Goal: Task Accomplishment & Management: Manage account settings

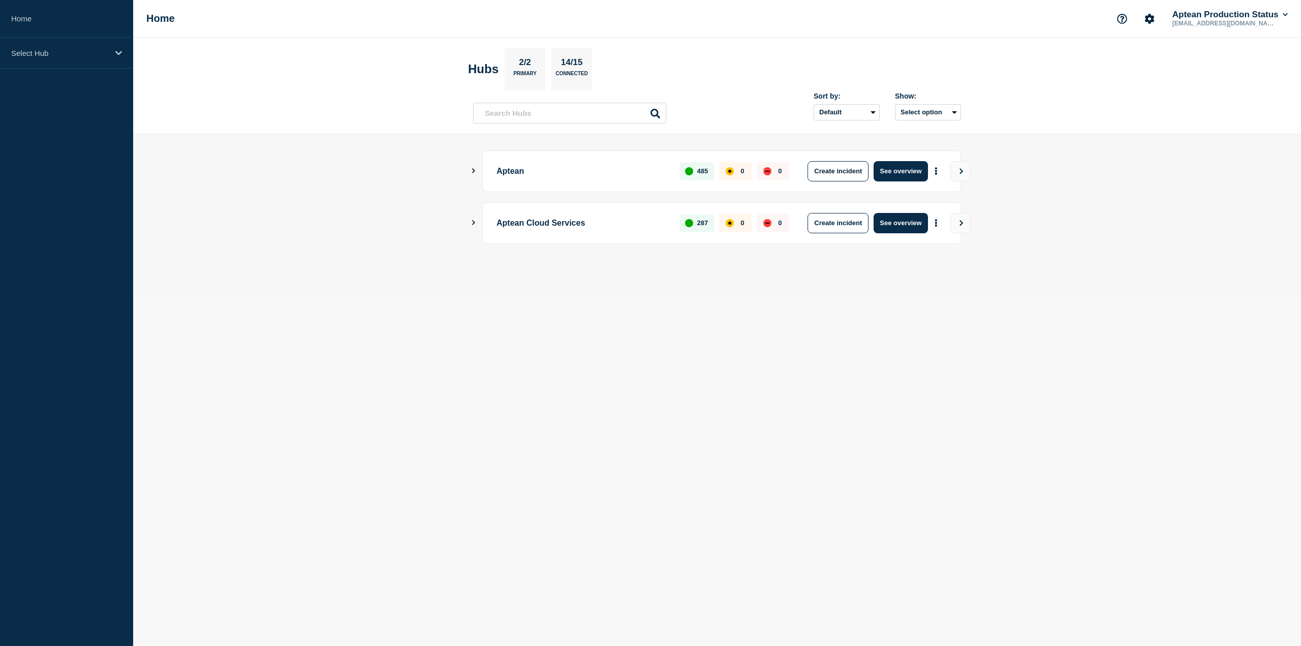
click at [470, 220] on icon "Show Connected Hubs" at bounding box center [473, 222] width 7 height 5
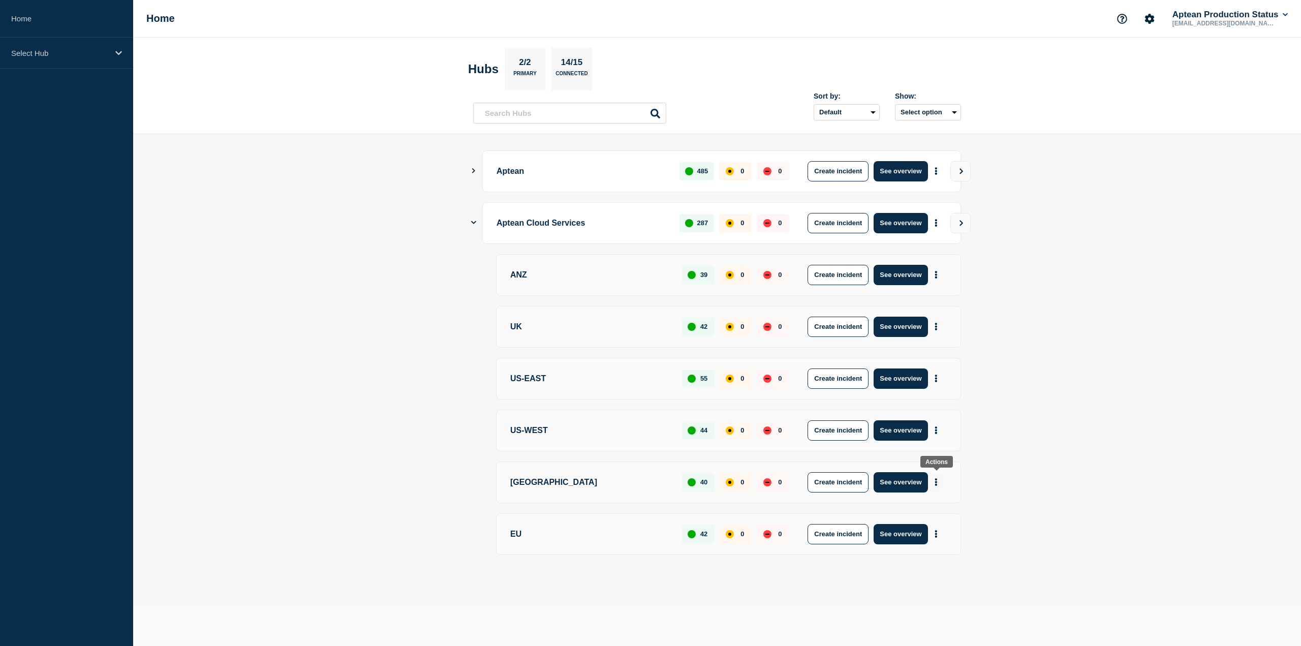
click at [937, 481] on button "More actions" at bounding box center [935, 481] width 13 height 19
click at [1029, 463] on main "Aptean 485 0 0 Create incident See overview Aptean Cloud Services 287 0 0 Creat…" at bounding box center [716, 369] width 1167 height 471
click at [519, 476] on p "[GEOGRAPHIC_DATA]" at bounding box center [590, 482] width 160 height 20
click at [907, 479] on button "See overview" at bounding box center [900, 482] width 54 height 20
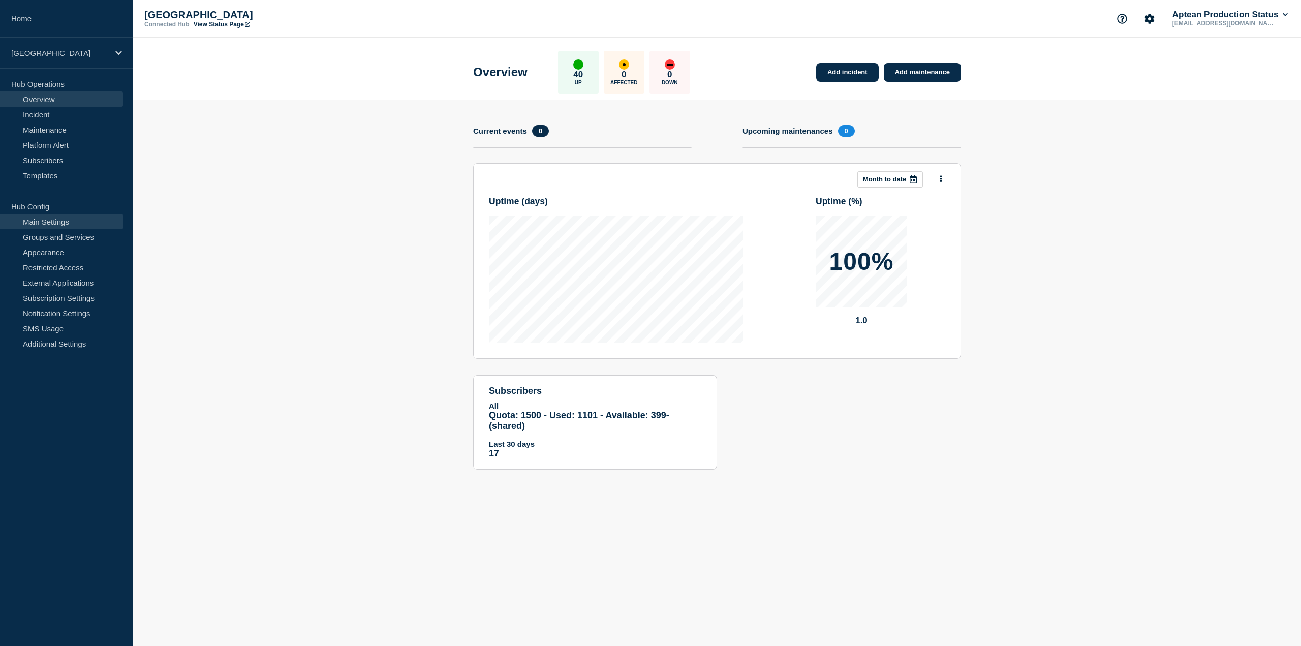
click at [87, 221] on link "Main Settings" at bounding box center [61, 221] width 123 height 15
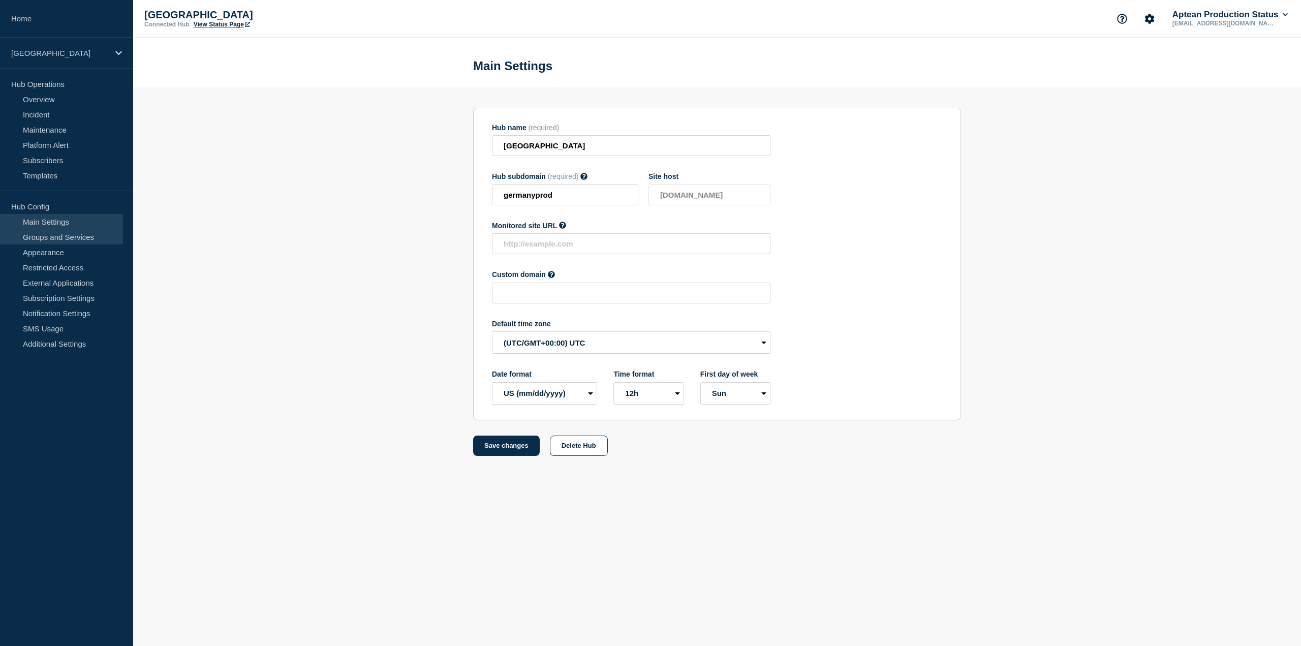
click at [82, 237] on link "Groups and Services" at bounding box center [61, 236] width 123 height 15
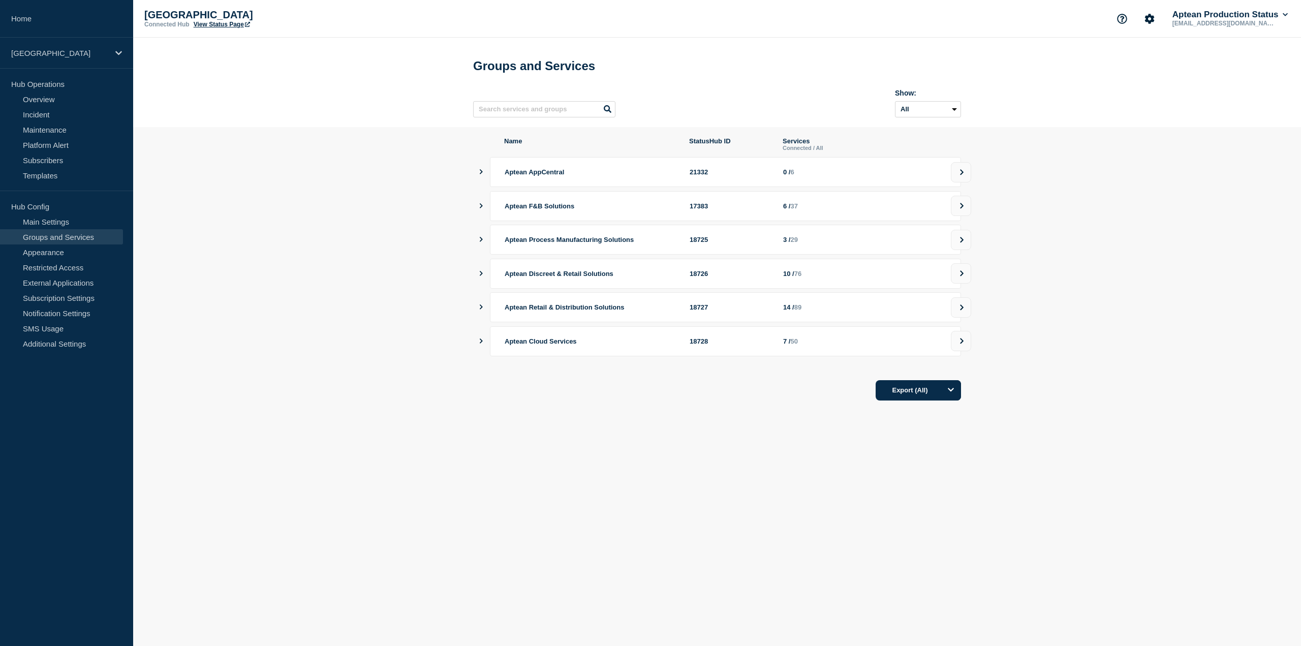
click at [479, 174] on icon "showServices" at bounding box center [481, 171] width 7 height 5
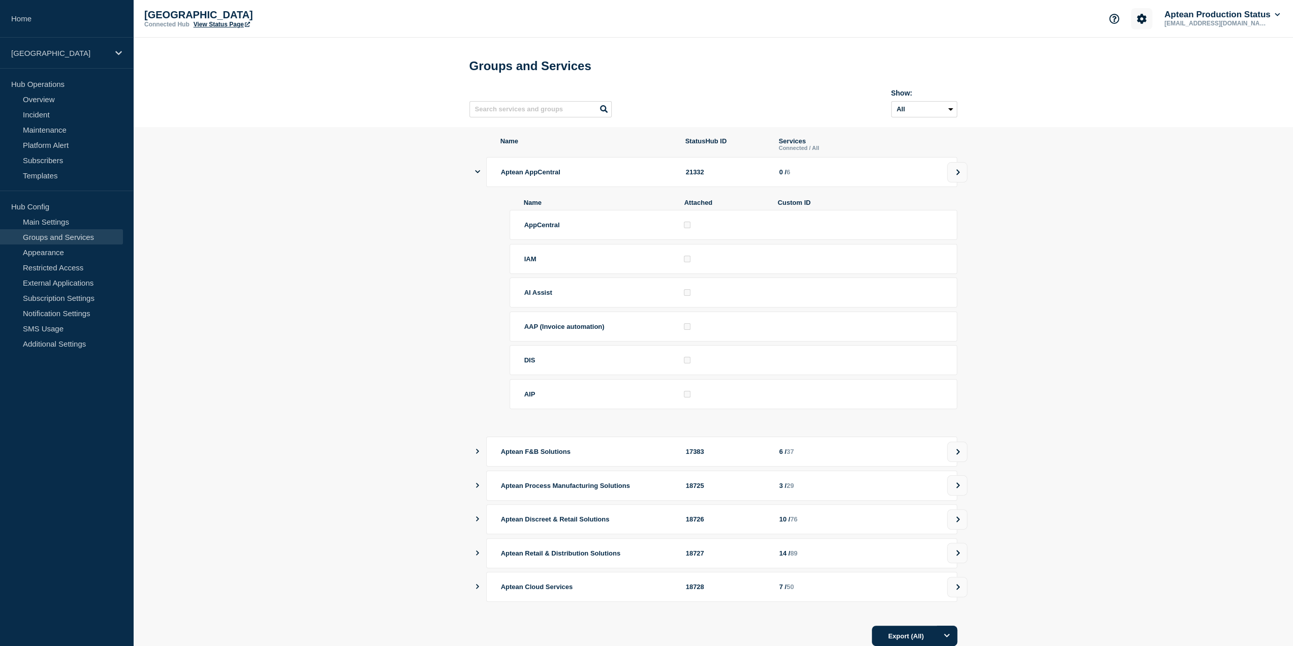
click at [1136, 19] on icon "Account settings" at bounding box center [1141, 19] width 10 height 10
click at [1128, 228] on section "Name StatusHub ID Services Connected / All Aptean AppCentral 21332 0 / 6 Name A…" at bounding box center [713, 394] width 1160 height 535
click at [49, 54] on p "[GEOGRAPHIC_DATA]" at bounding box center [60, 53] width 98 height 9
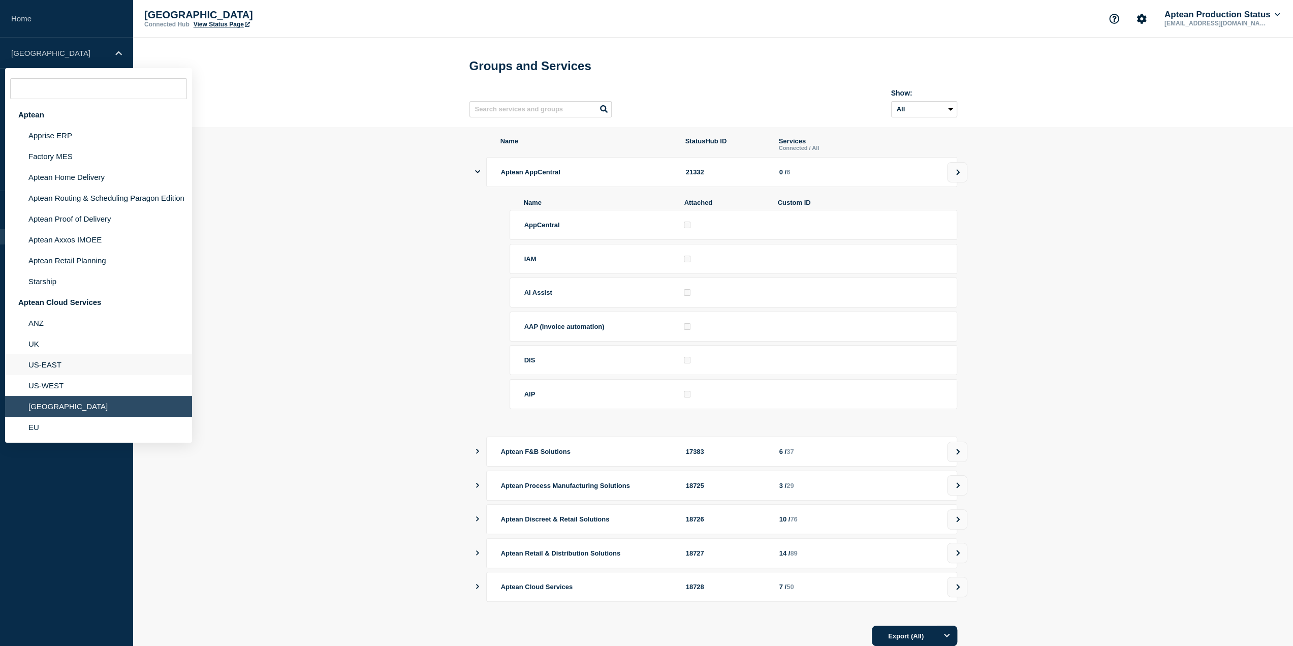
click at [56, 362] on li "US-EAST" at bounding box center [98, 364] width 187 height 21
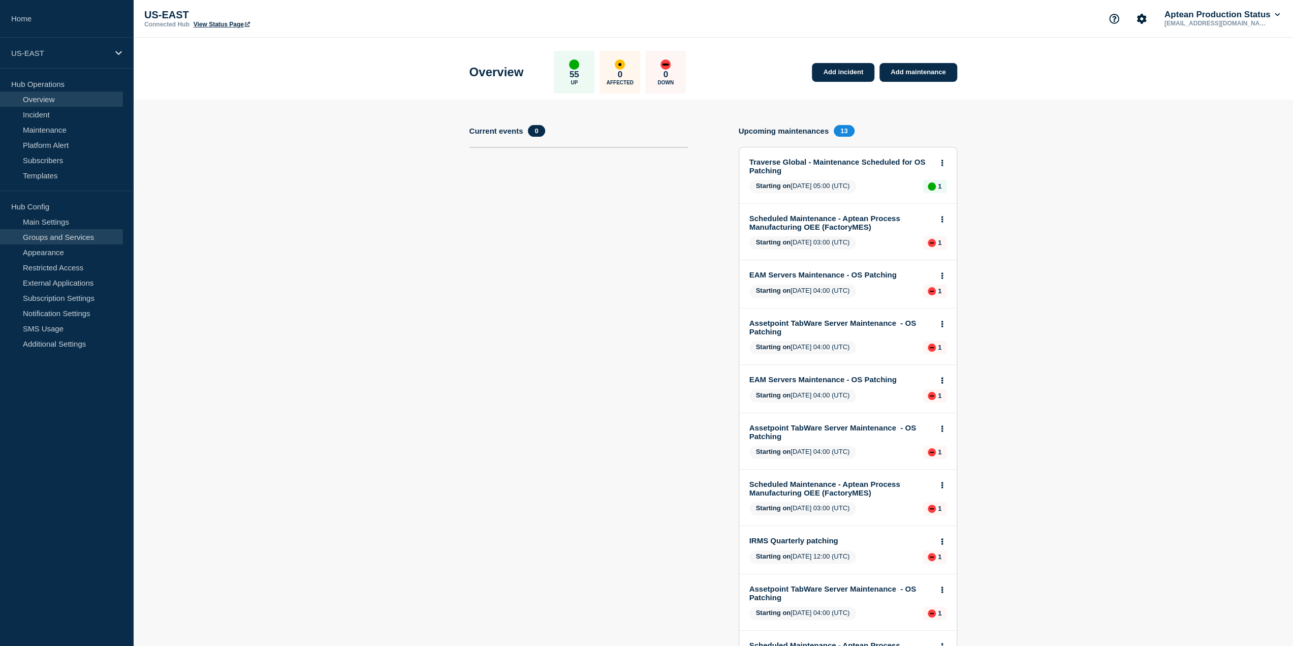
click at [65, 236] on link "Groups and Services" at bounding box center [61, 236] width 123 height 15
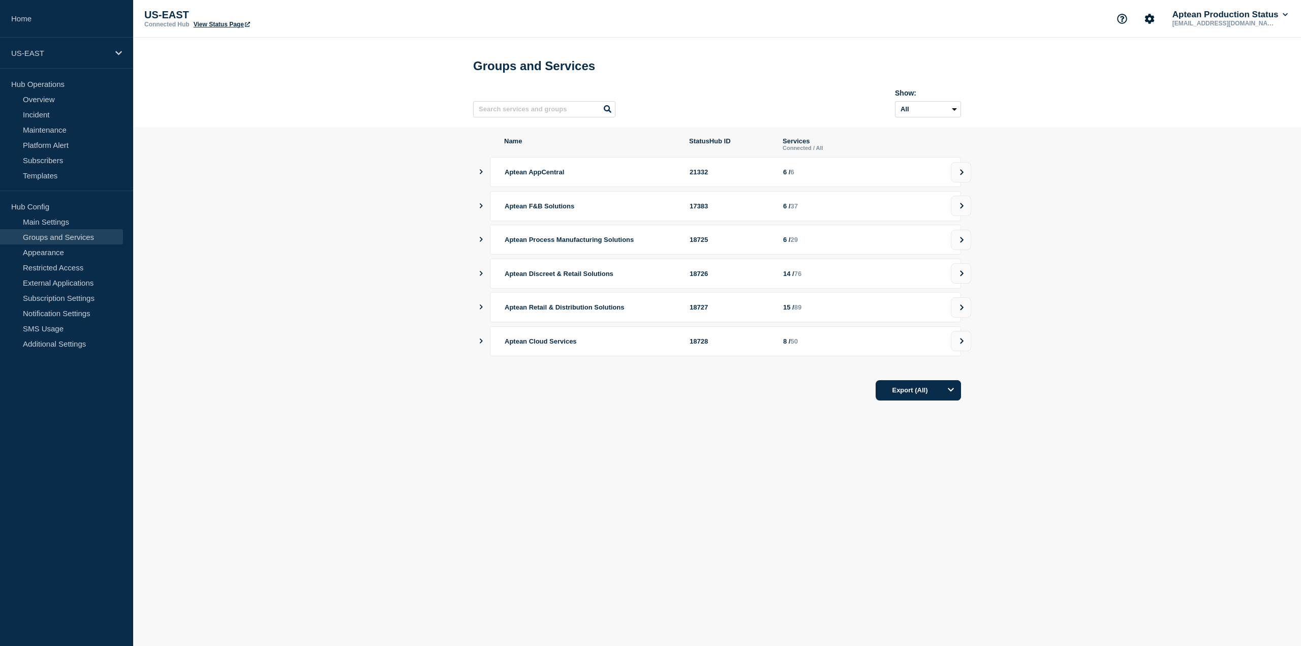
click at [482, 174] on icon "showServices" at bounding box center [481, 171] width 7 height 5
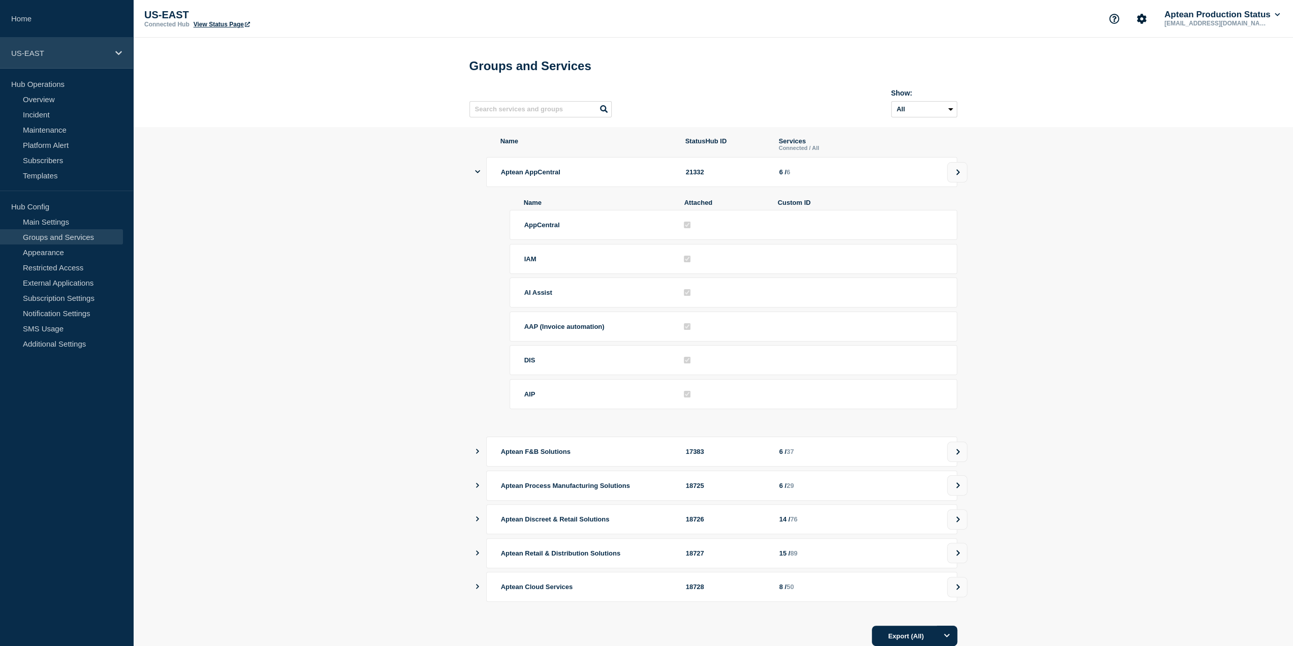
click at [68, 58] on div "US-EAST" at bounding box center [66, 53] width 133 height 31
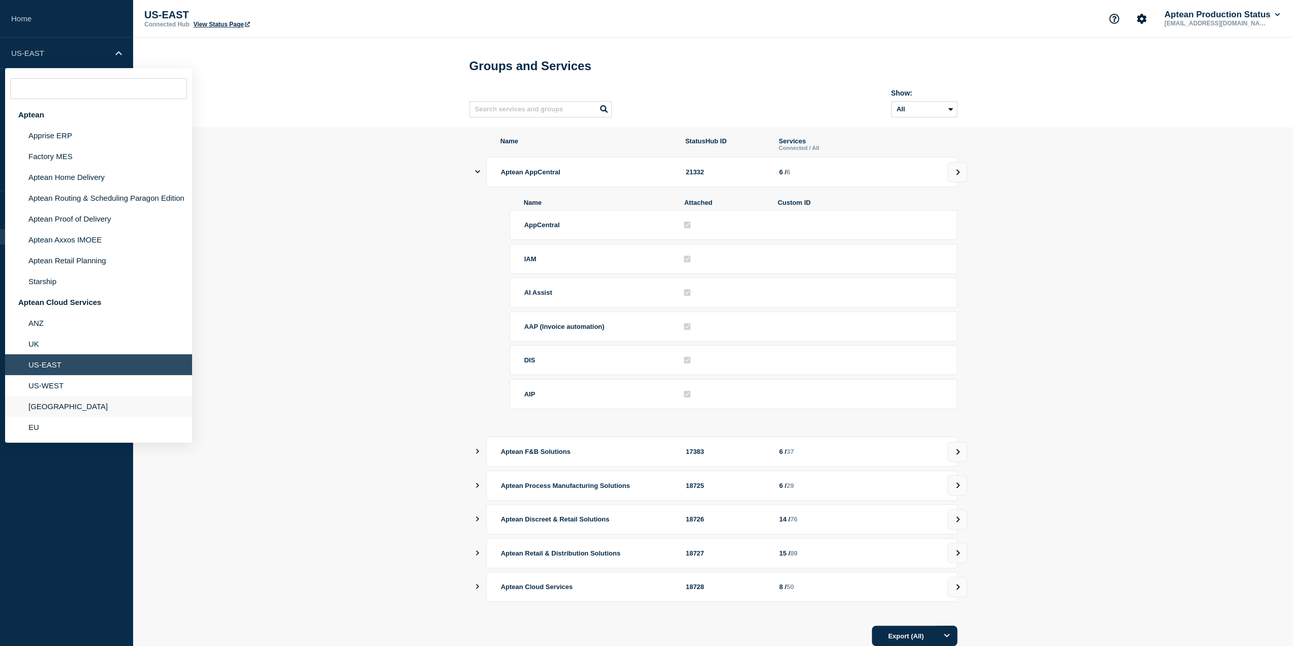
drag, startPoint x: 85, startPoint y: 408, endPoint x: 97, endPoint y: 405, distance: 11.7
click at [86, 408] on li "[GEOGRAPHIC_DATA]" at bounding box center [98, 406] width 187 height 21
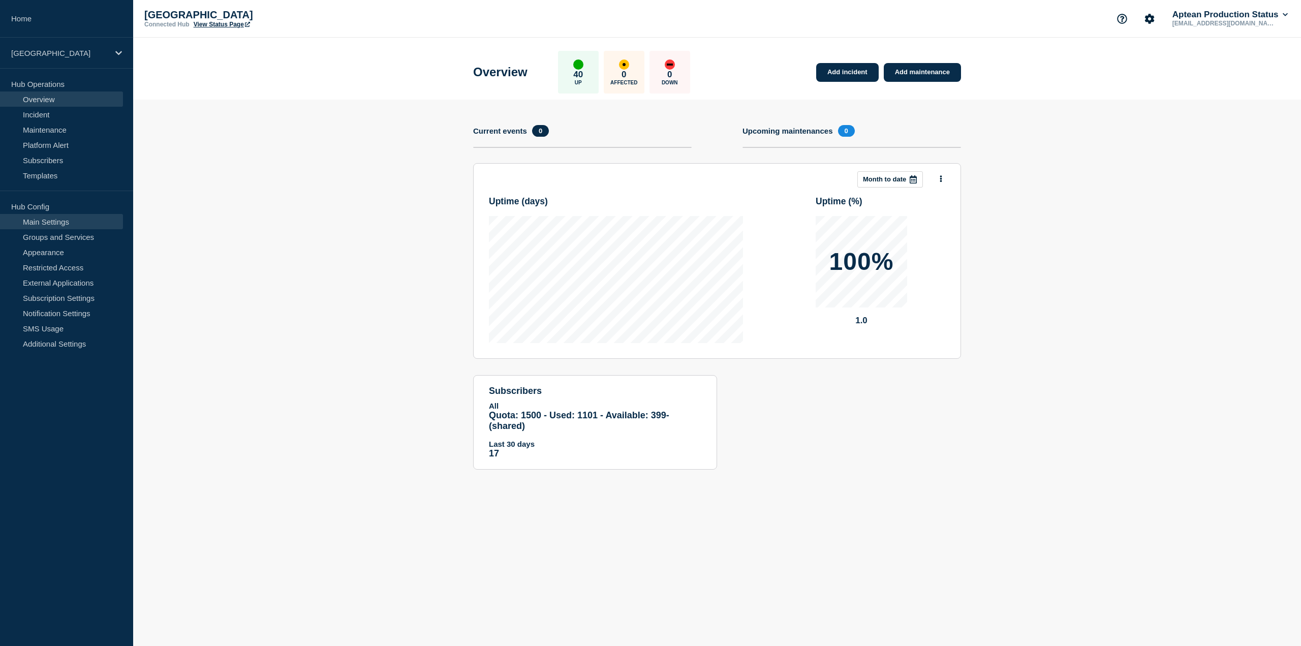
click at [58, 224] on link "Main Settings" at bounding box center [61, 221] width 123 height 15
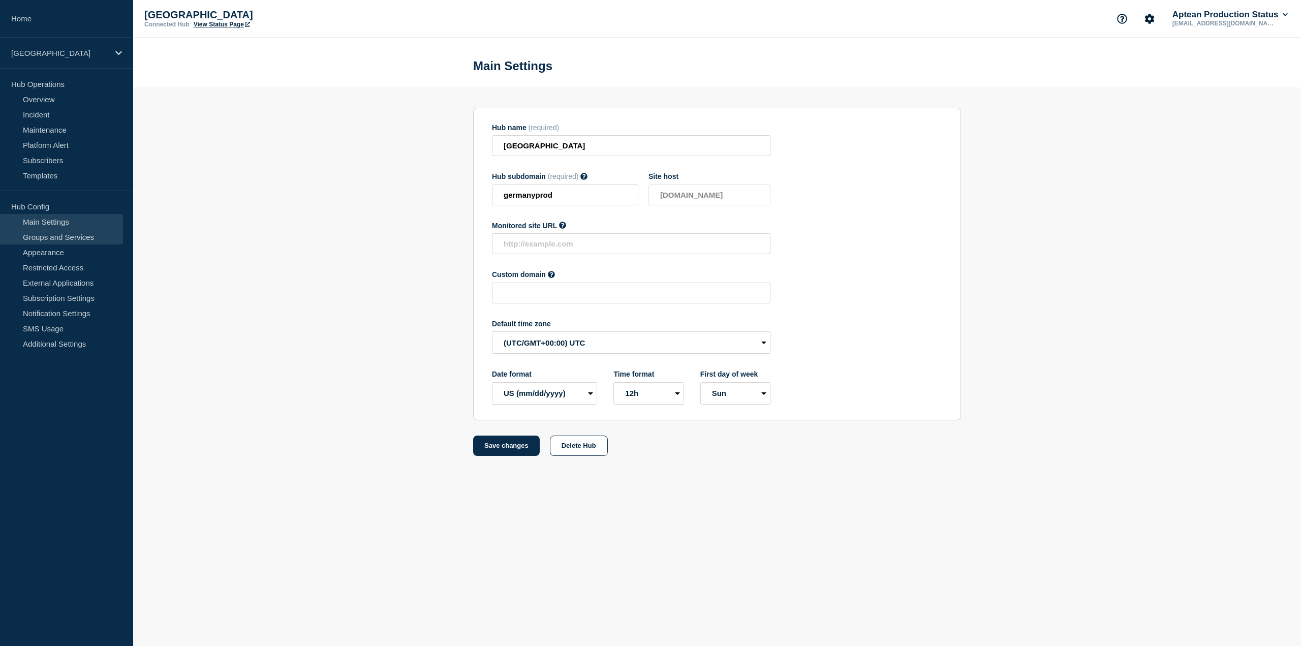
click at [71, 233] on link "Groups and Services" at bounding box center [61, 236] width 123 height 15
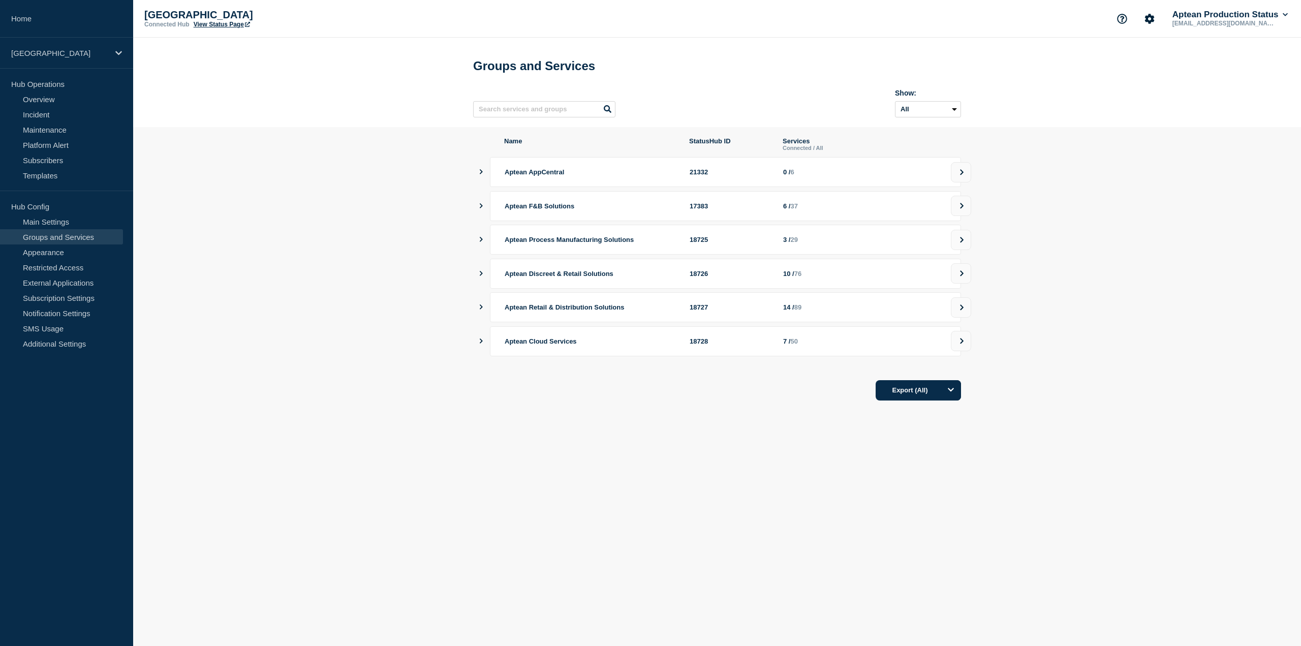
click at [478, 173] on div "Name StatusHub ID Services Connected / All Aptean AppCentral 21332 0 / 6 Aptean…" at bounding box center [717, 269] width 488 height 264
click at [480, 174] on icon "showServices" at bounding box center [481, 171] width 7 height 5
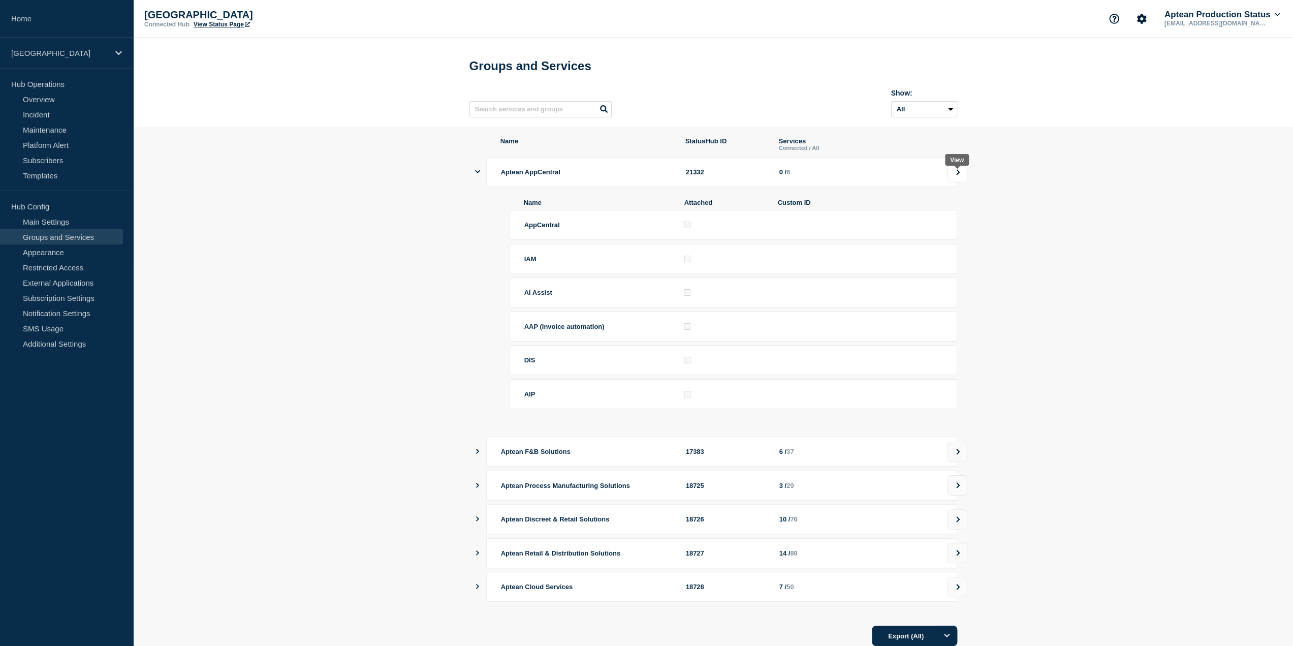
click at [955, 175] on icon at bounding box center [958, 172] width 7 height 6
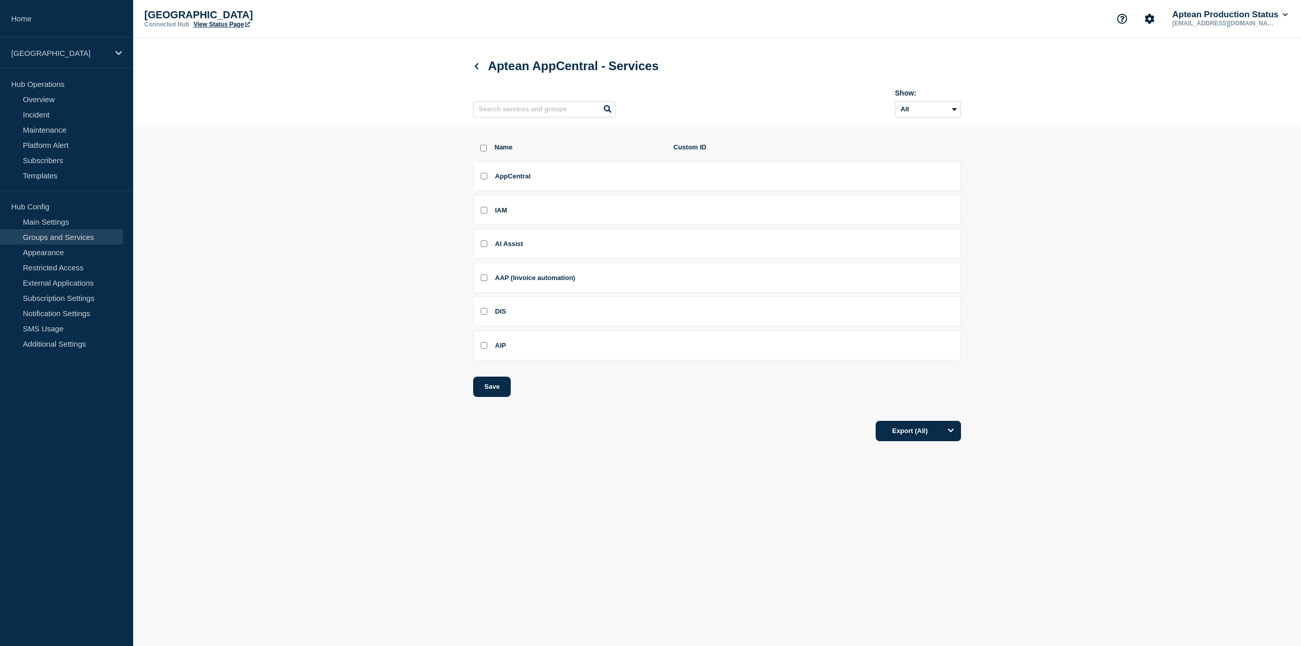
click at [482, 177] on input "AppCentral checkbox" at bounding box center [484, 176] width 7 height 7
checkbox input "true"
click at [481, 209] on div at bounding box center [481, 210] width 4 height 10
click at [484, 213] on input "IAM checkbox" at bounding box center [484, 210] width 7 height 7
checkbox input "true"
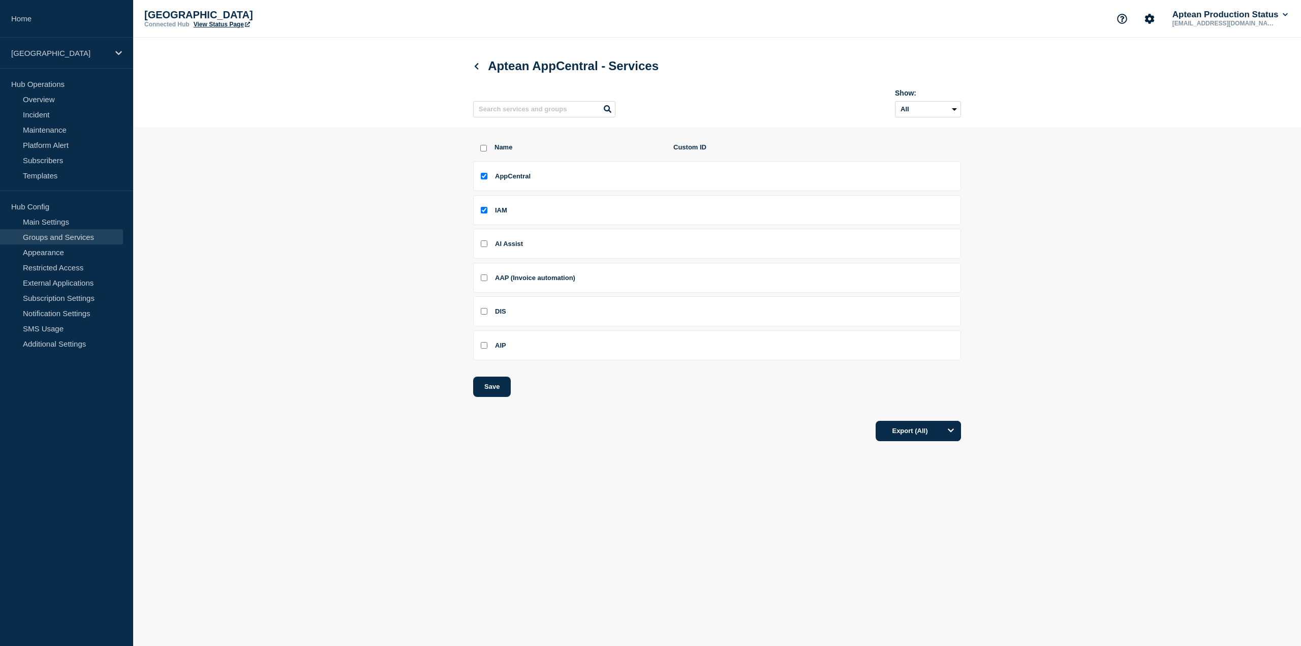
click at [479, 248] on div at bounding box center [481, 244] width 4 height 10
click at [482, 245] on input "AI Assist checkbox" at bounding box center [484, 243] width 7 height 7
checkbox input "true"
click at [484, 277] on li "AAP (Invoice automation)" at bounding box center [717, 278] width 488 height 30
click at [483, 314] on input "DIS checkbox" at bounding box center [484, 311] width 7 height 7
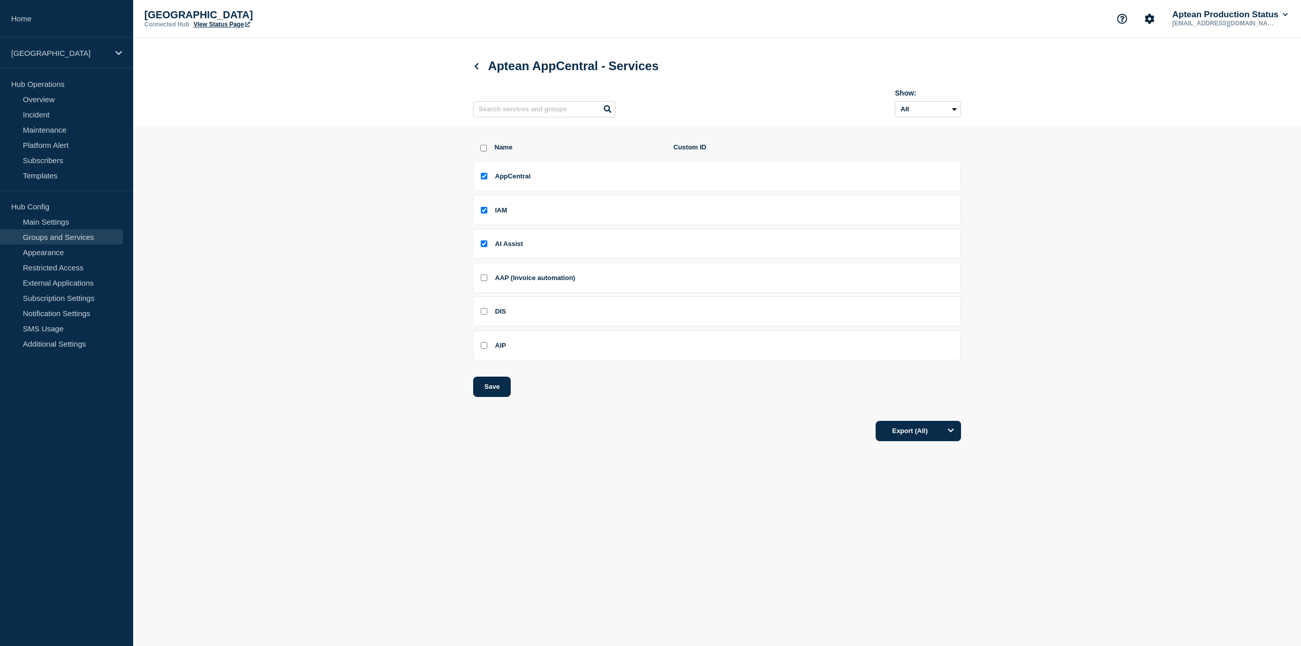
checkbox input "true"
click at [485, 347] on input "AIP checkbox" at bounding box center [484, 345] width 7 height 7
checkbox input "true"
click at [482, 281] on input "AAP (Invoice automation) checkbox" at bounding box center [484, 277] width 7 height 7
checkbox input "true"
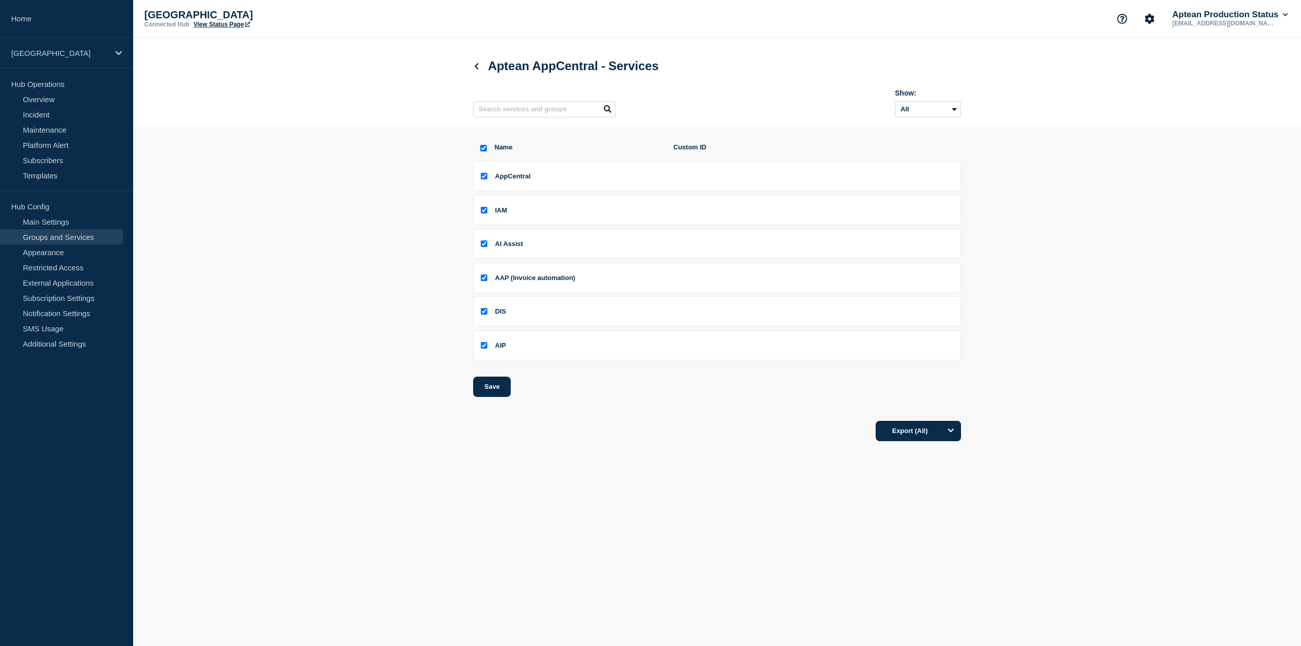
checkbox input "true"
click at [487, 392] on button "Save" at bounding box center [492, 386] width 38 height 20
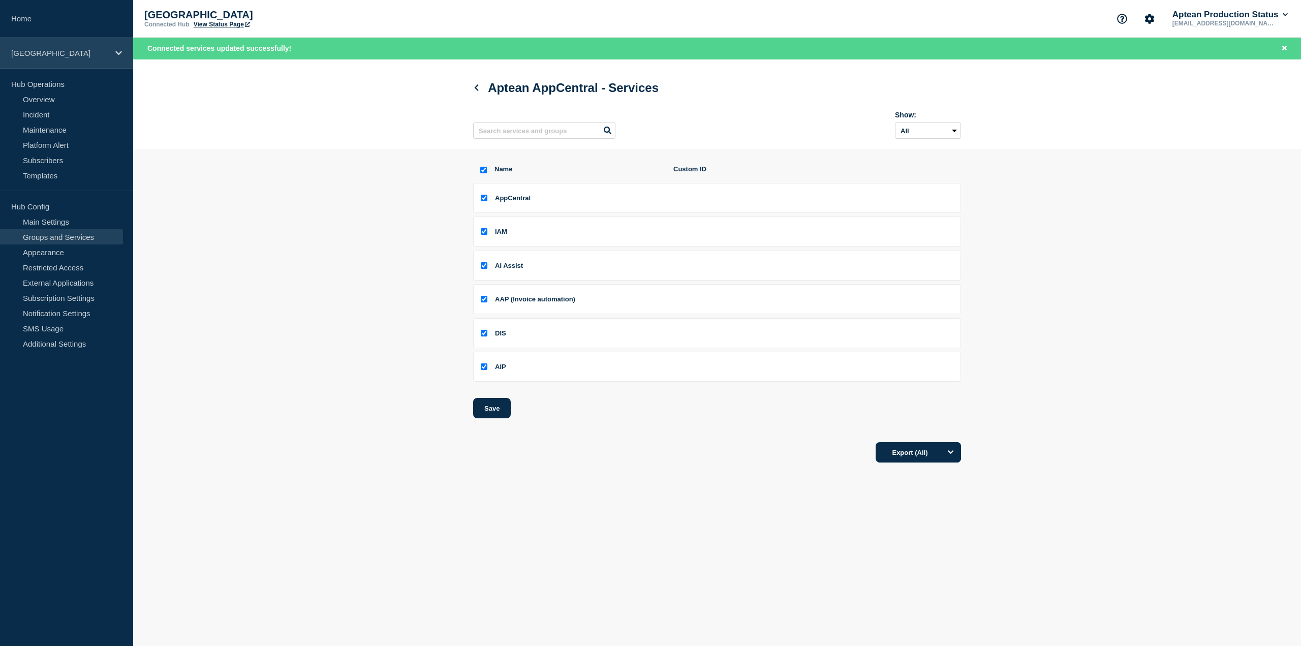
click at [52, 52] on p "[GEOGRAPHIC_DATA]" at bounding box center [60, 53] width 98 height 9
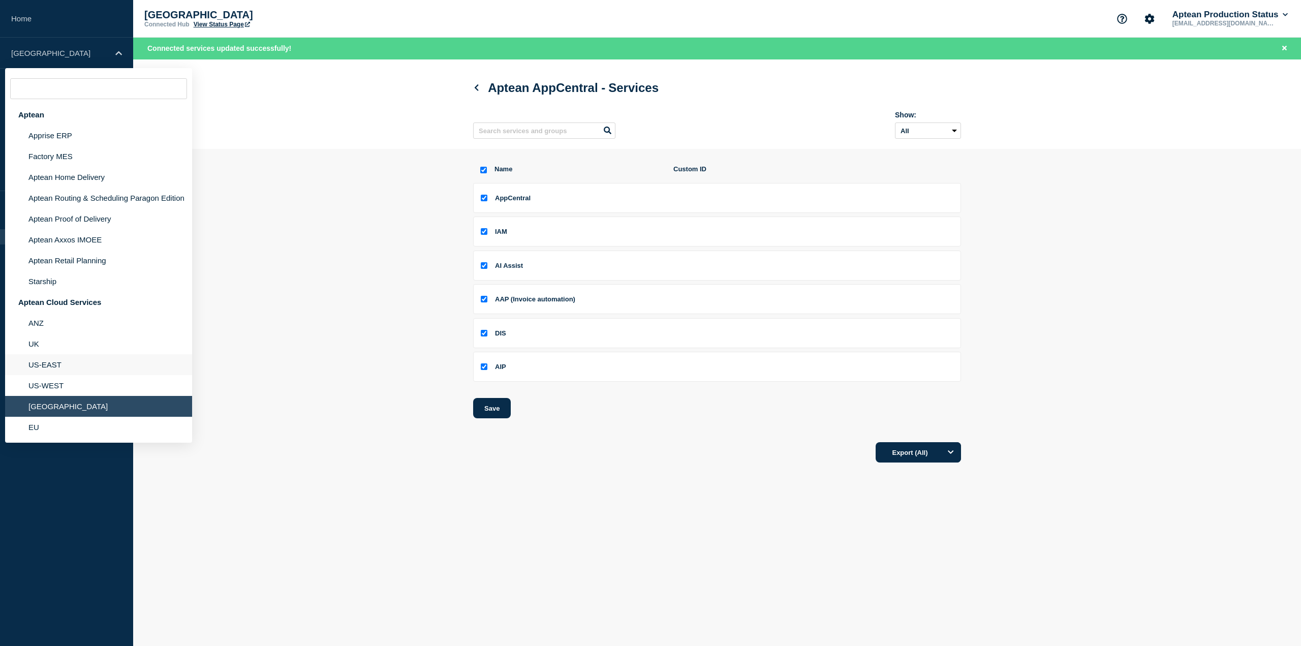
click at [63, 362] on li "US-EAST" at bounding box center [98, 364] width 187 height 21
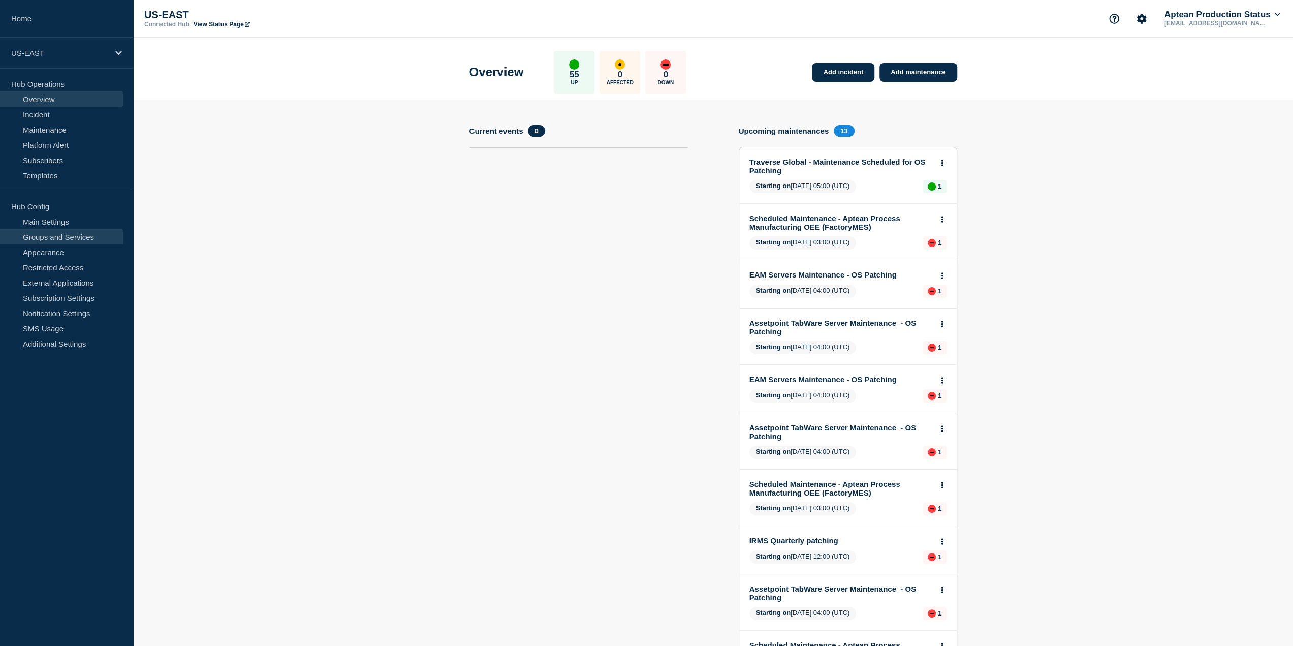
click at [65, 237] on link "Groups and Services" at bounding box center [61, 236] width 123 height 15
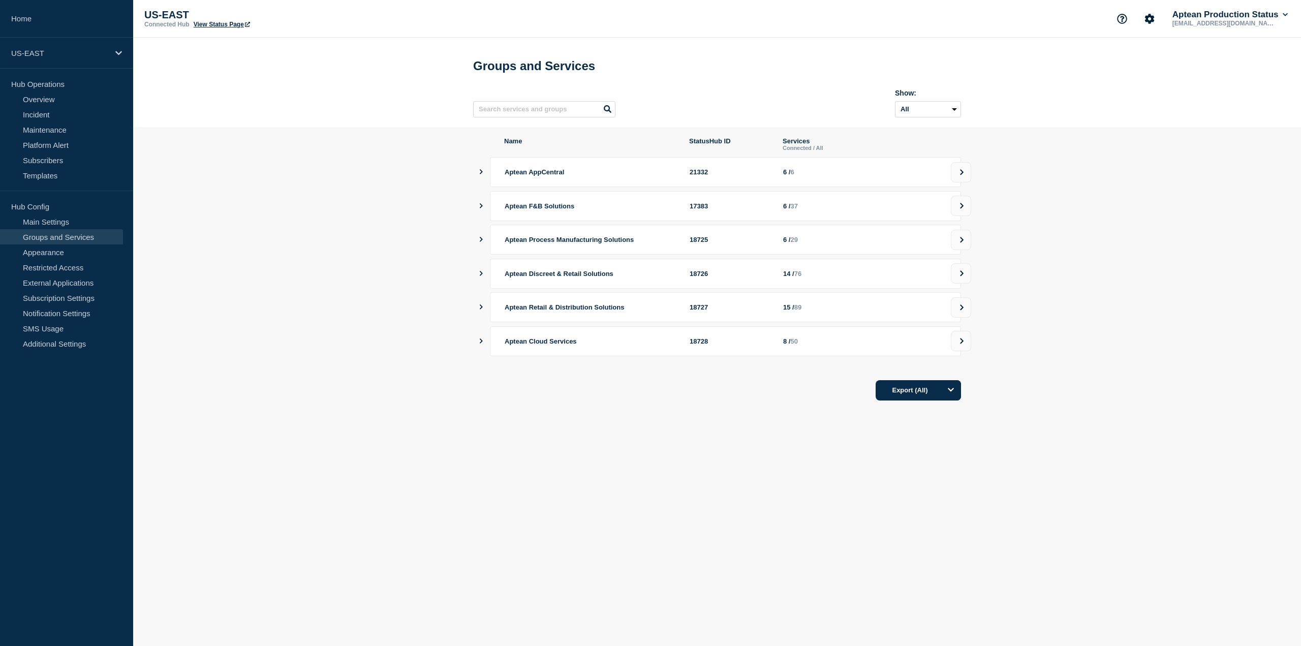
click at [478, 174] on icon "showServices" at bounding box center [481, 171] width 7 height 5
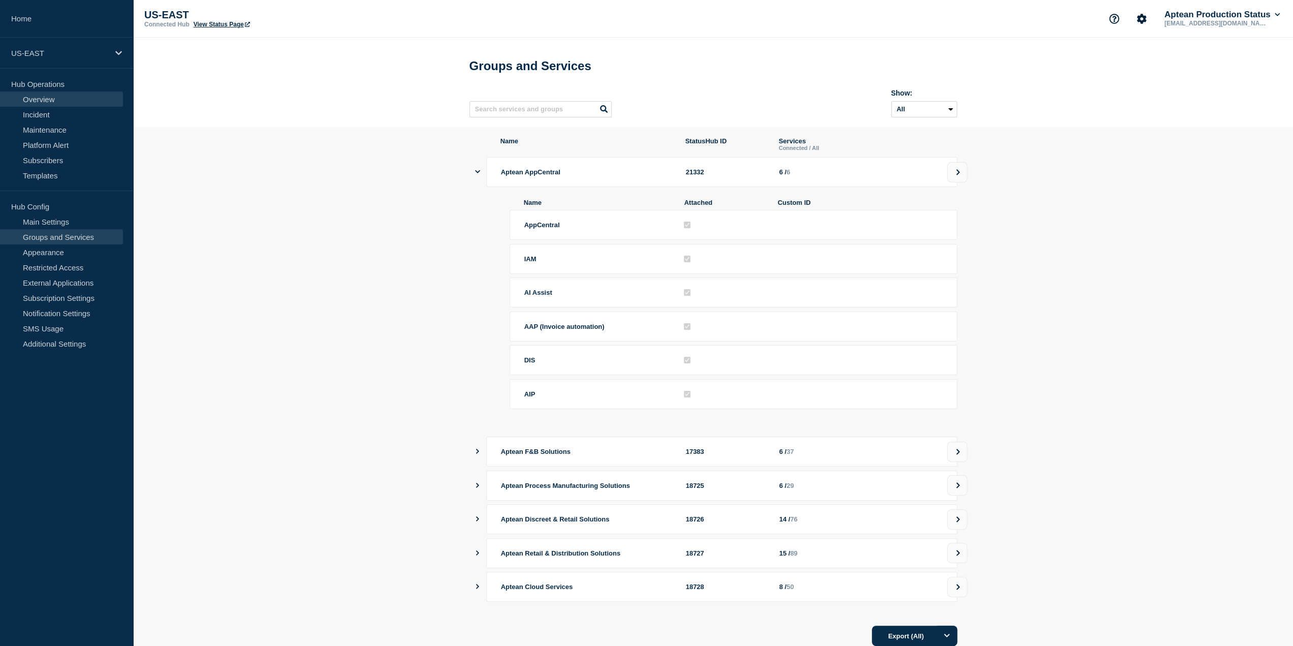
click at [52, 98] on link "Overview" at bounding box center [61, 98] width 123 height 15
